Goal: Book appointment/travel/reservation

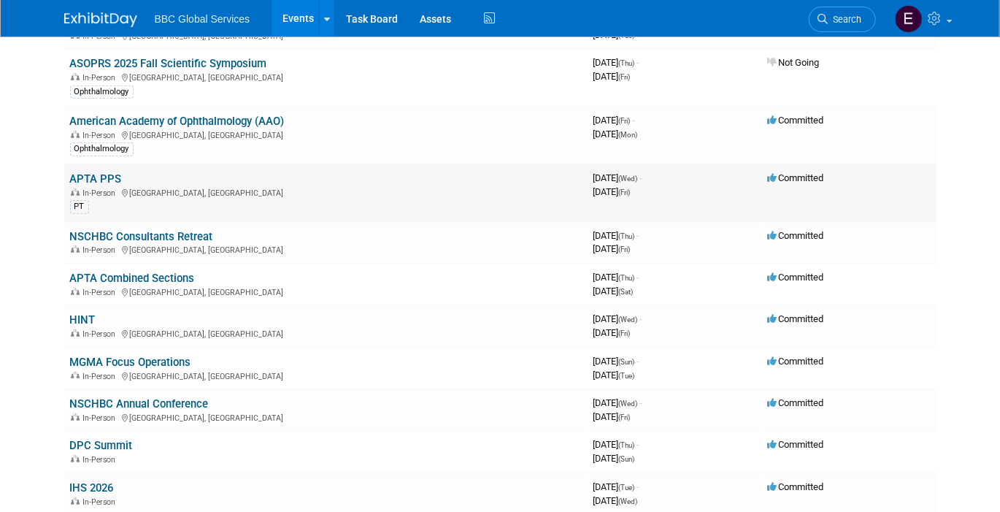
scroll to position [353, 0]
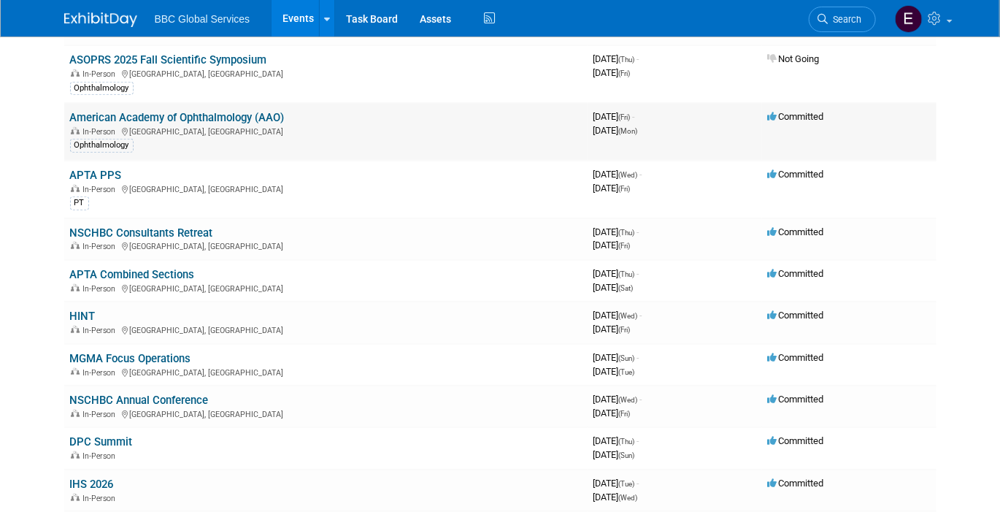
click at [184, 117] on link "American Academy of Ophthalmology (AAO)" at bounding box center [177, 117] width 215 height 13
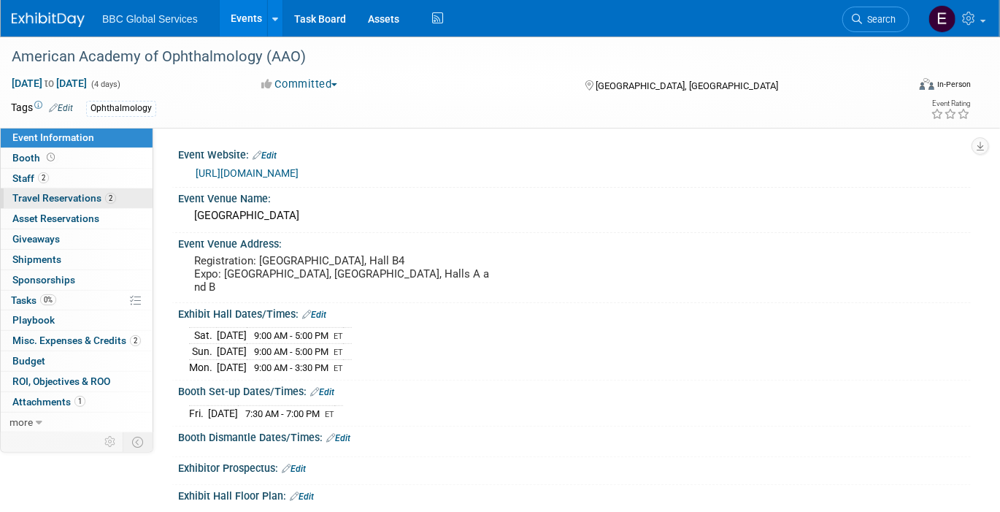
click at [61, 201] on span "Travel Reservations 2" at bounding box center [64, 198] width 104 height 12
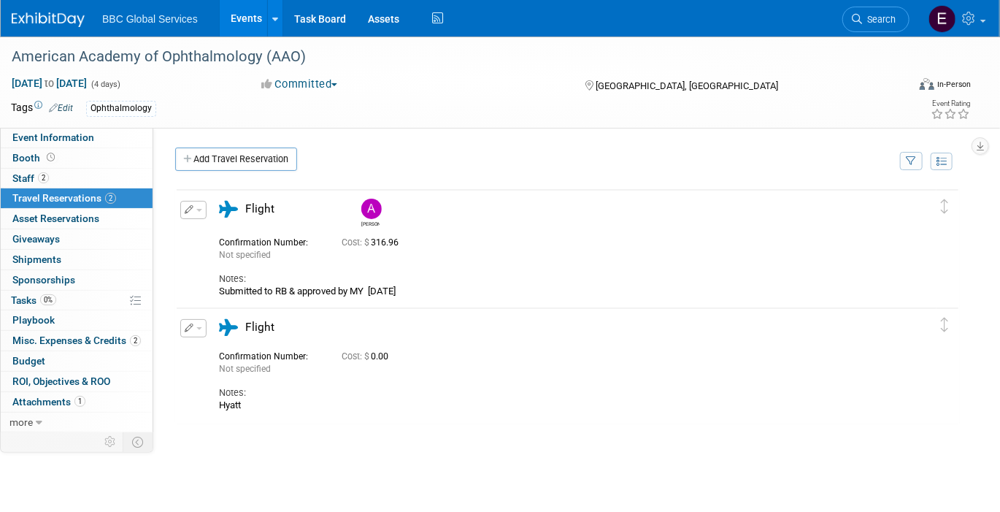
click at [74, 15] on img at bounding box center [48, 19] width 73 height 15
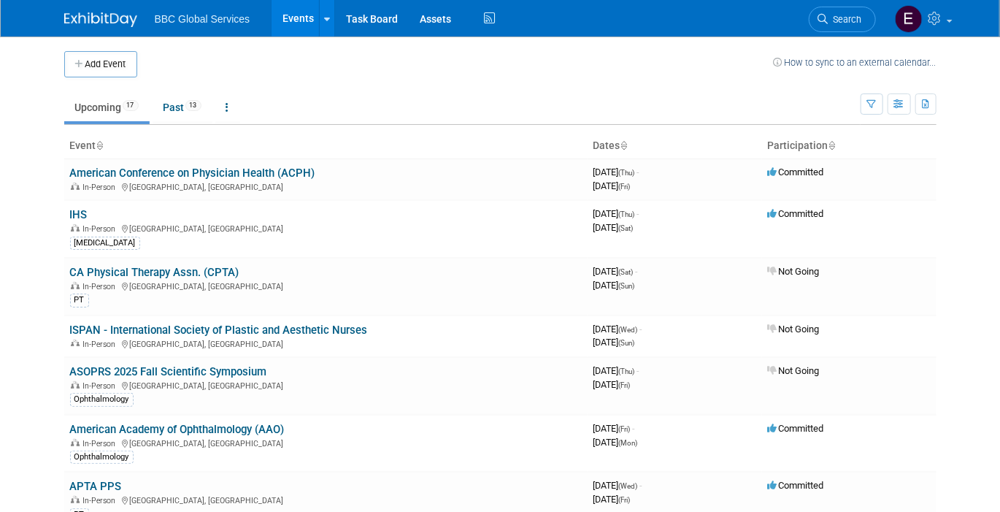
click at [249, 110] on ul "Upcoming 17 Past 13 All Events 30 Past and Upcoming Grouped Annually Events gro…" at bounding box center [462, 108] width 796 height 33
